Goal: Ask a question: Seek information or help from site administrators or community

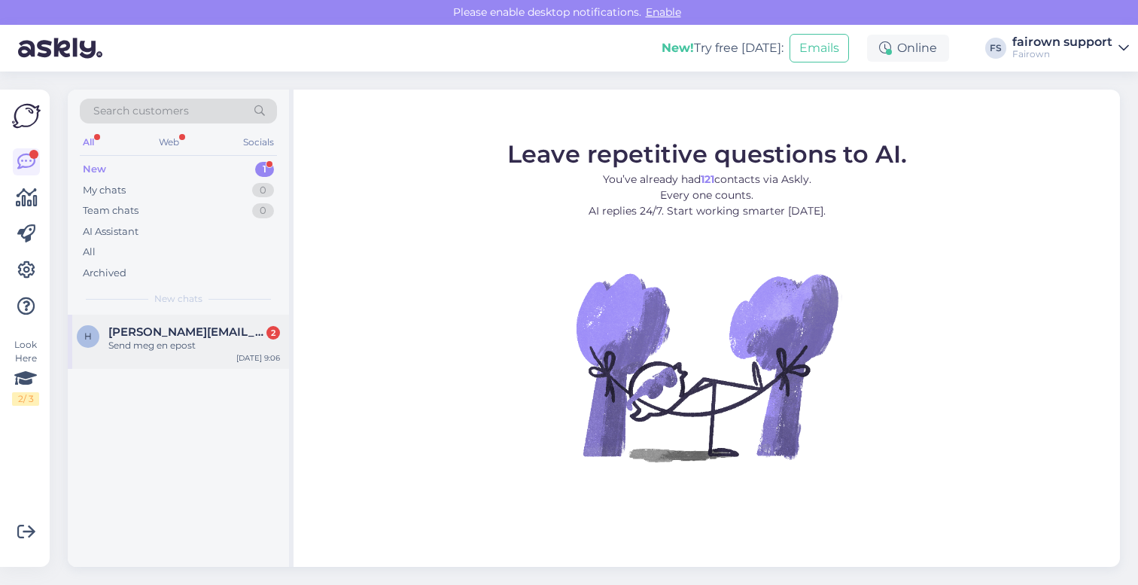
click at [182, 342] on div "Send meg en epost" at bounding box center [194, 346] width 172 height 14
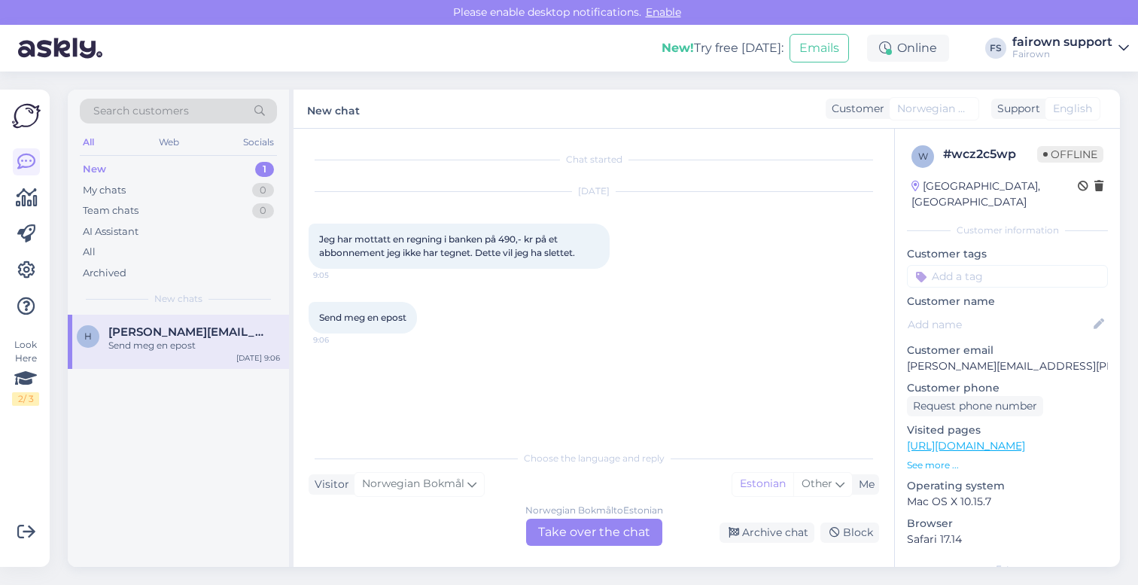
click at [573, 539] on div "Norwegian Bokmål to Estonian Take over the chat" at bounding box center [594, 531] width 136 height 27
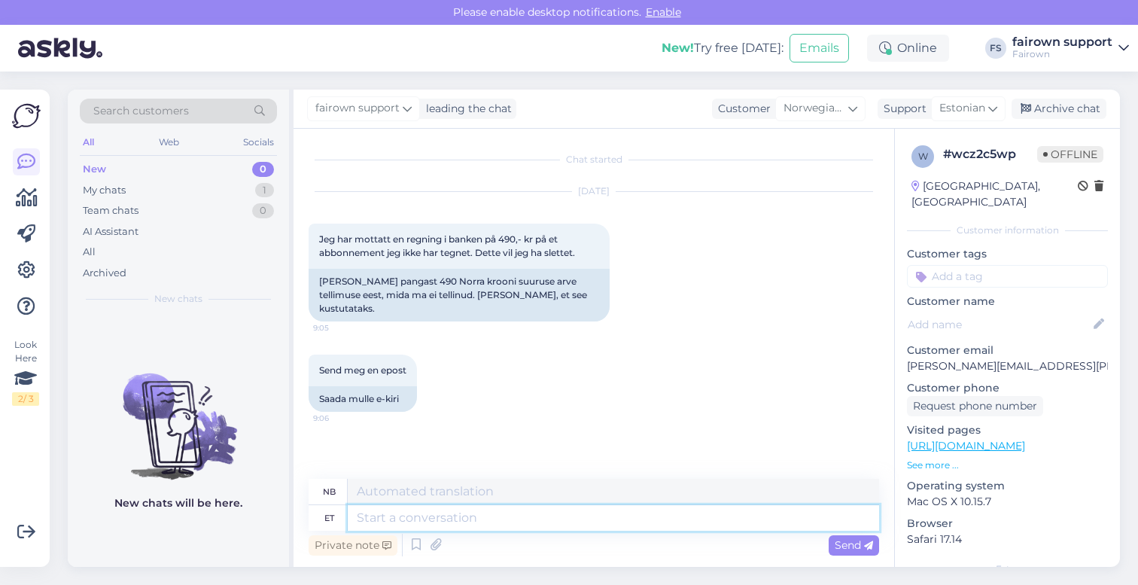
click at [437, 519] on textarea at bounding box center [613, 518] width 531 height 26
type textarea "Tere,"
type textarea "Hallo,"
type textarea "Tere, Palun"
type textarea "Hallo, vær så snill"
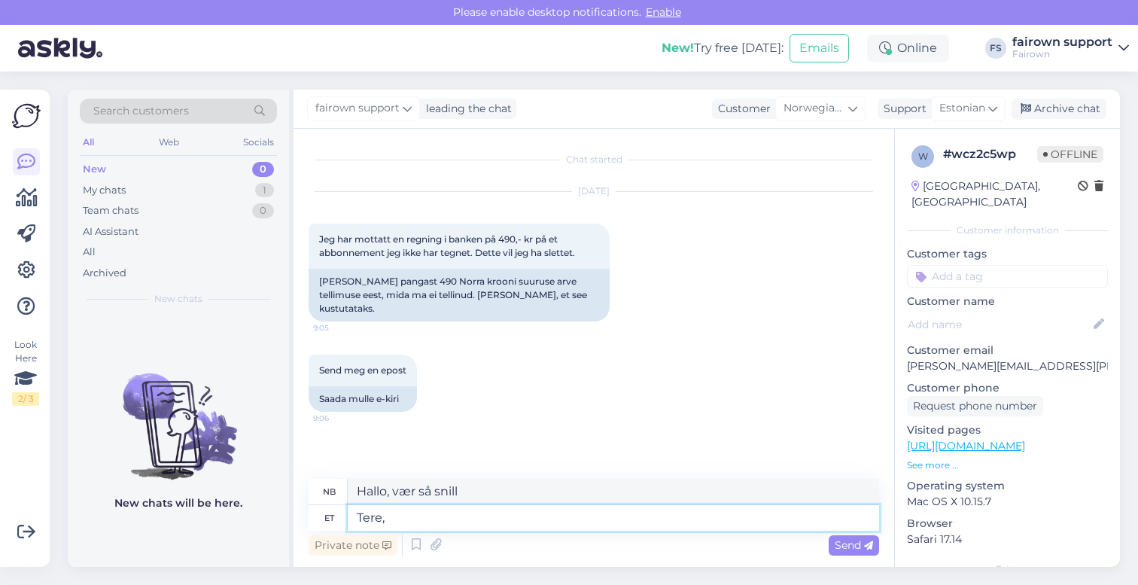
type textarea "Tere, k"
type textarea "Hallo,"
type textarea "Tere, kas"
type textarea "Hallo, er"
type textarea "Tere, kas te"
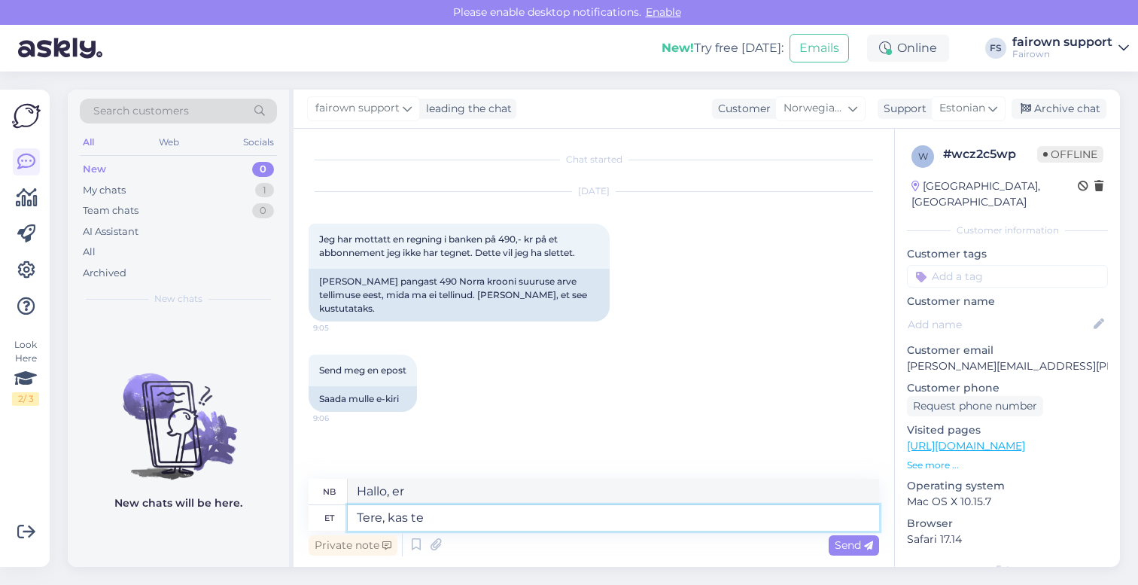
type textarea "Hallo, er det"
type textarea "Tere, kas te s"
type textarea "Hallo, er du"
type textarea "Tere, kas te saaksite m"
type textarea "Hallo, kunne du"
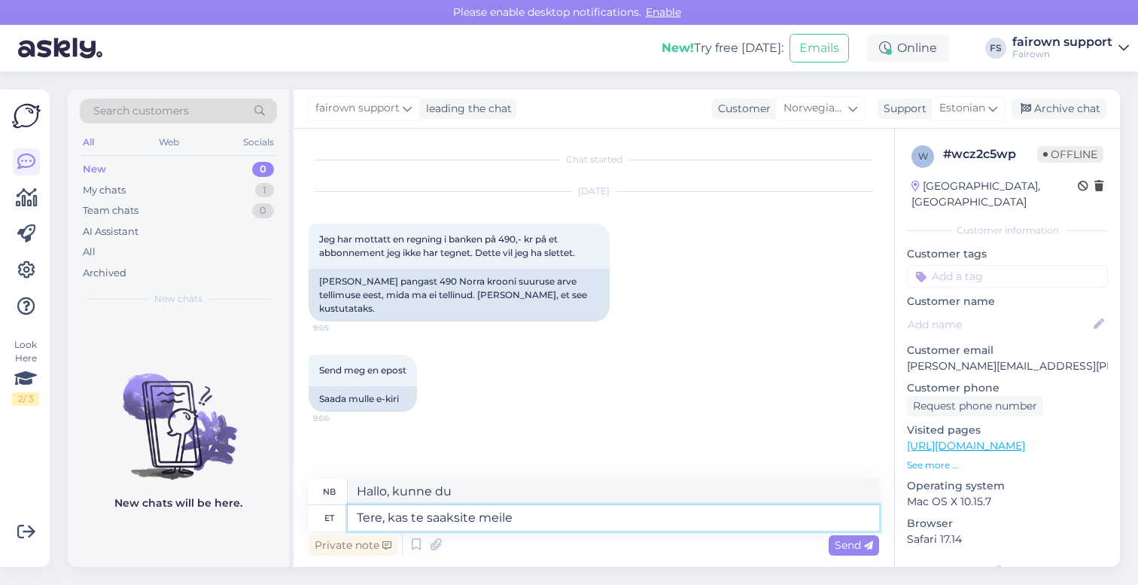
type textarea "Tere, kas te saaksite meile"
type textarea "Hallo, kan du fortelle oss det?"
type textarea "Tere, kas te saaksite meile p"
type textarea "Hallo, kan du vær så snill å fortelle oss det?"
type textarea "Tere, kas te saaksite meile palun se"
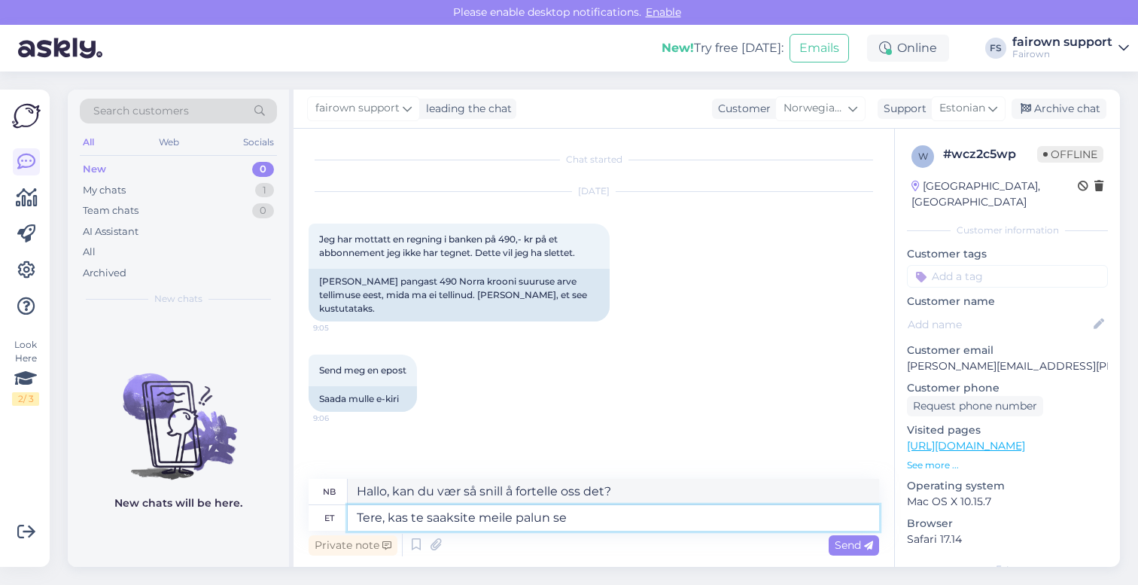
type textarea "Hallo, kan du gi oss"
type textarea "Tere, kas te saaksite meile palun selle ar"
type textarea "Hallo, kan du gi oss dette"
type textarea "Tere, kas te saaksite meile palun selle arve sa"
type textarea "Hallo, kan du sende oss denne fakturaen?"
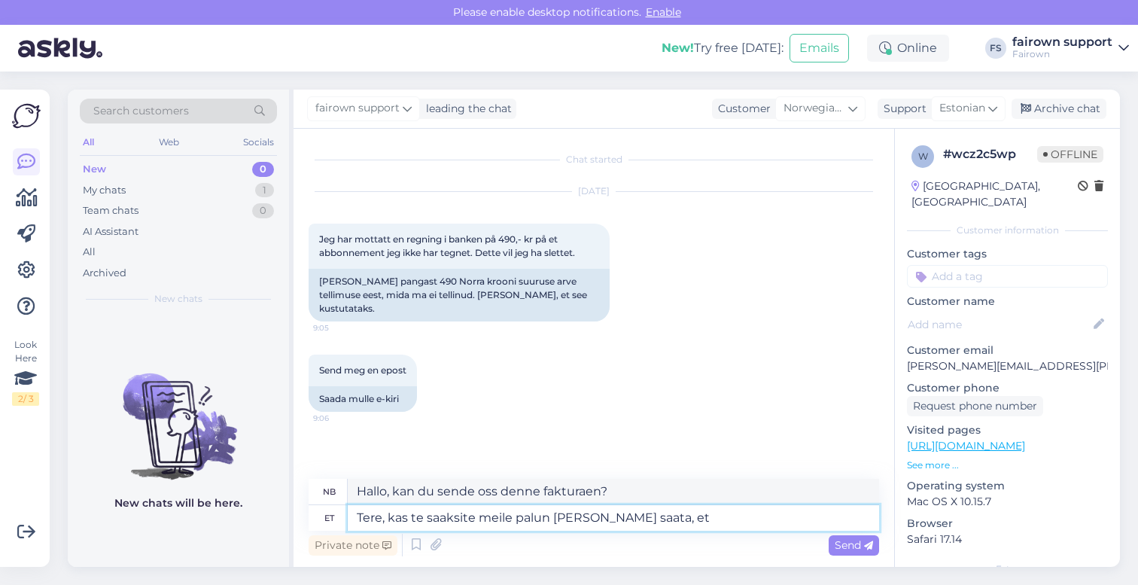
type textarea "Tere, kas te saaksite meile palun selle arve saata, et s"
type textarea "Hei, kan du sende oss denne fakturaen slik at"
type textarea "Tere, kas te saaksite meile palun selle arve saata, et saaksime kont"
type textarea "Hei, kan du sende oss denne fakturaen slik at vi kan"
type textarea "Tere, kas te saaksite meile palun selle arve saata, et saaksime kontrollida, m"
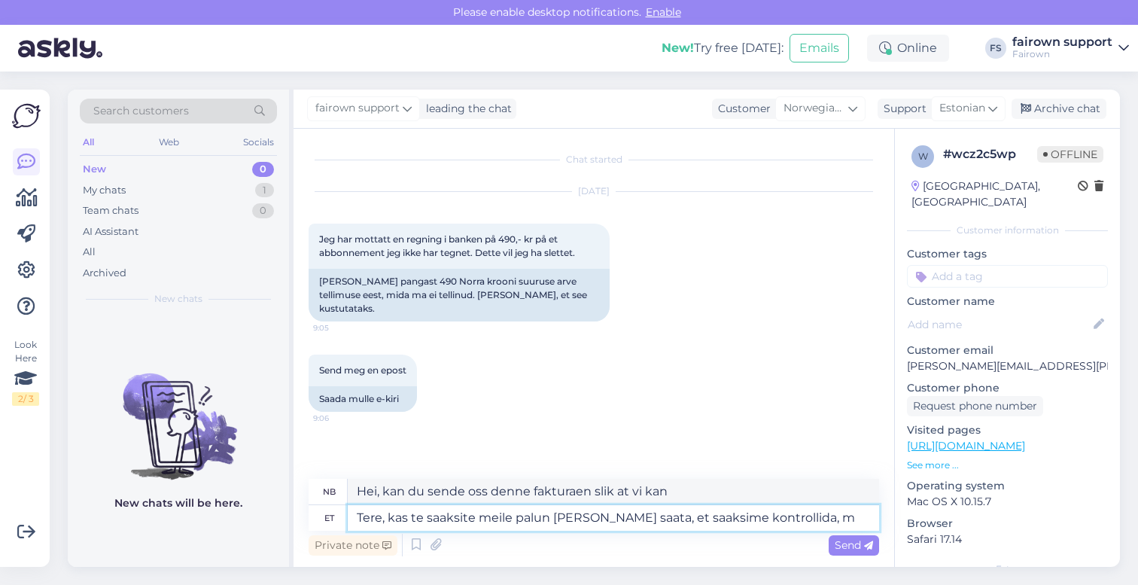
type textarea "Hei, kan du sende oss denne fakturaen slik at vi kan sjekke det?"
type textarea "Tere, kas te saaksite meile palun selle arve saata, et saaksime kontrollida, mi…"
type textarea "Hei, kan du sende oss denne fakturaen slik at vi kan sjekke hva den er til?"
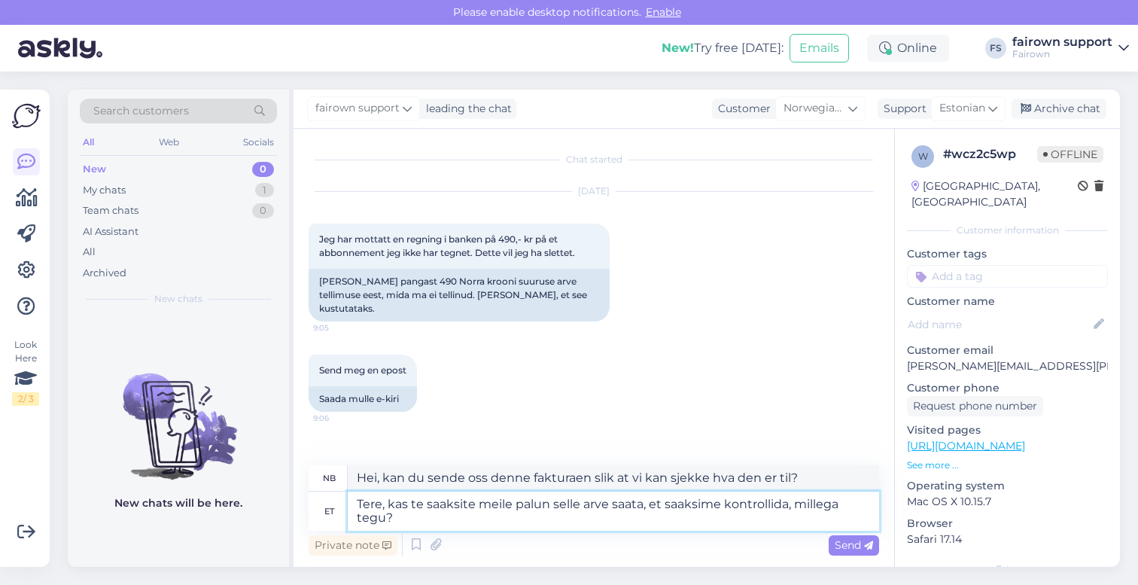
type textarea "Tere, kas te saaksite meile palun selle arve saata, et saaksime kontrollida, mi…"
type textarea "Hei, kan du sende oss denne fakturaen slik at vi kan sjekke hva den er?"
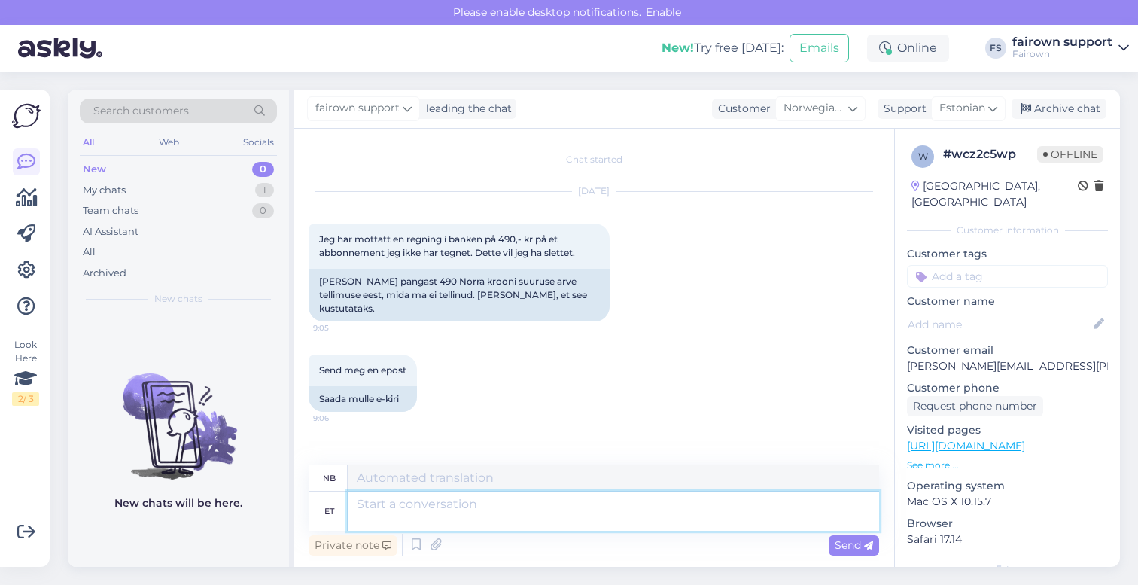
scroll to position [67, 0]
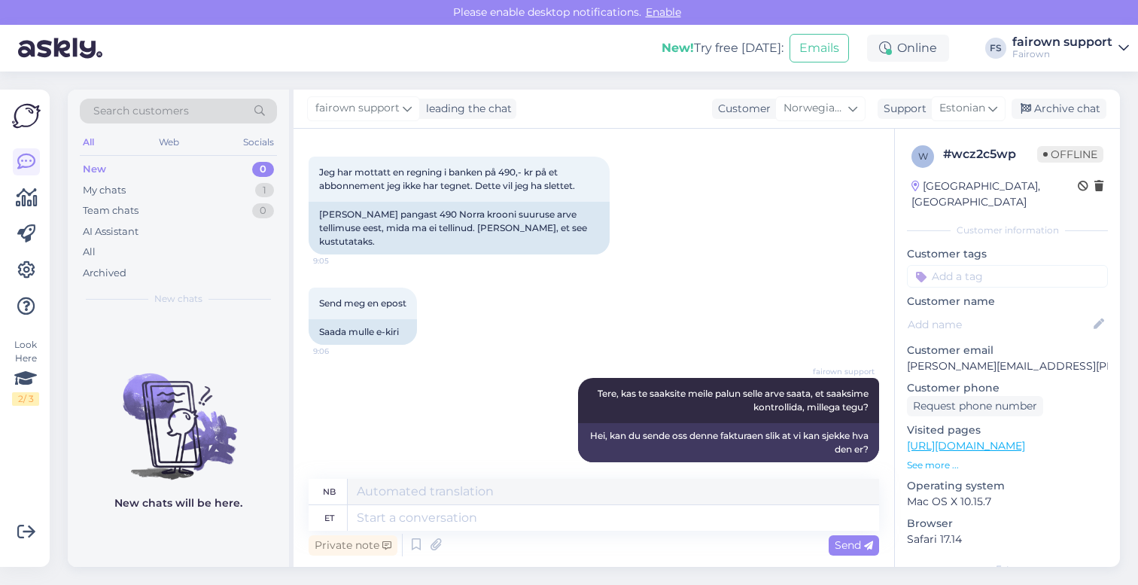
click at [458, 54] on div "New! Try free today: Emails Online FS fairown support Fairown" at bounding box center [569, 48] width 1138 height 47
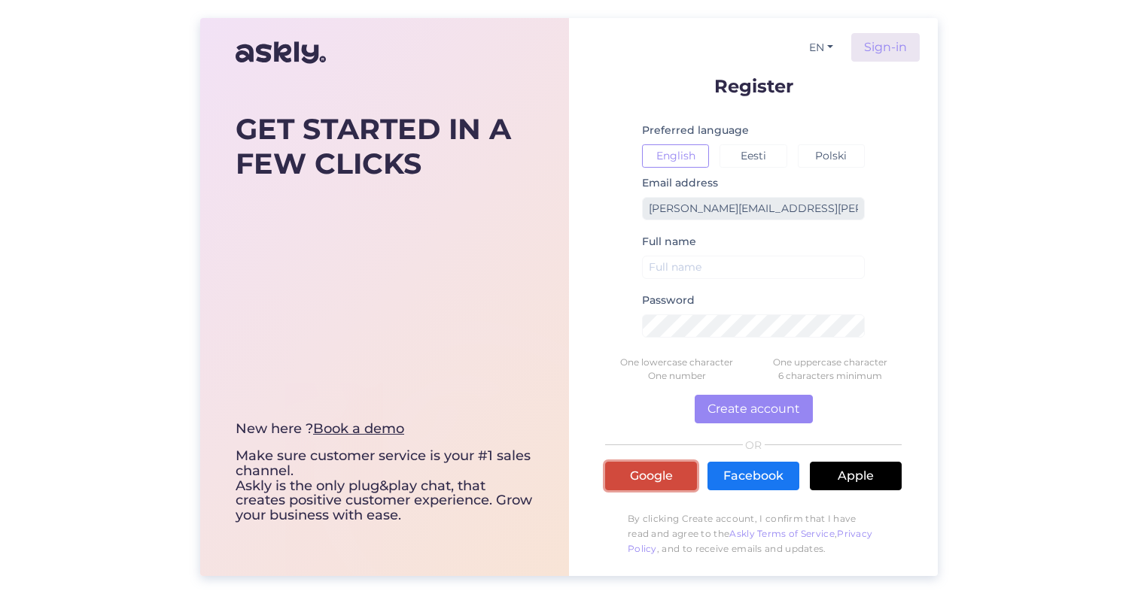
click at [658, 478] on link "Google" at bounding box center [651, 476] width 92 height 29
